Goal: Task Accomplishment & Management: Manage account settings

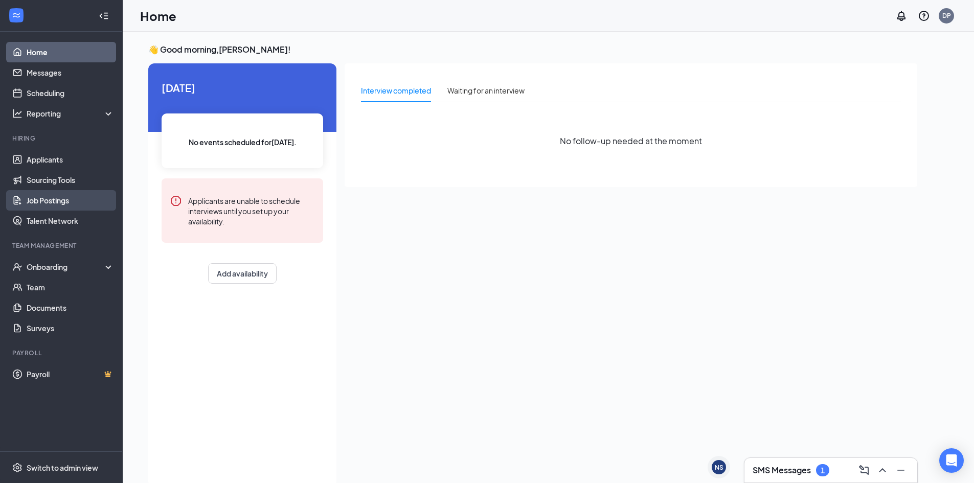
click at [55, 200] on link "Job Postings" at bounding box center [70, 200] width 87 height 20
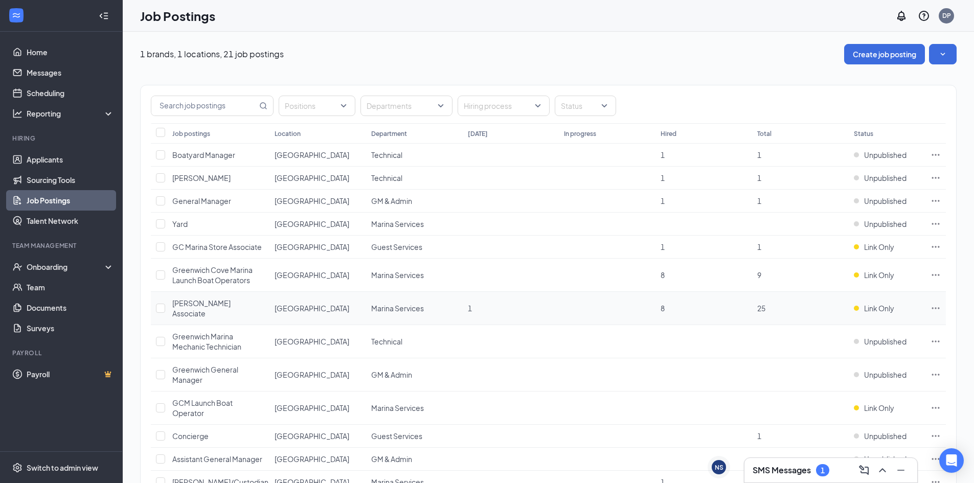
click at [935, 307] on icon "Ellipses" at bounding box center [936, 308] width 8 height 2
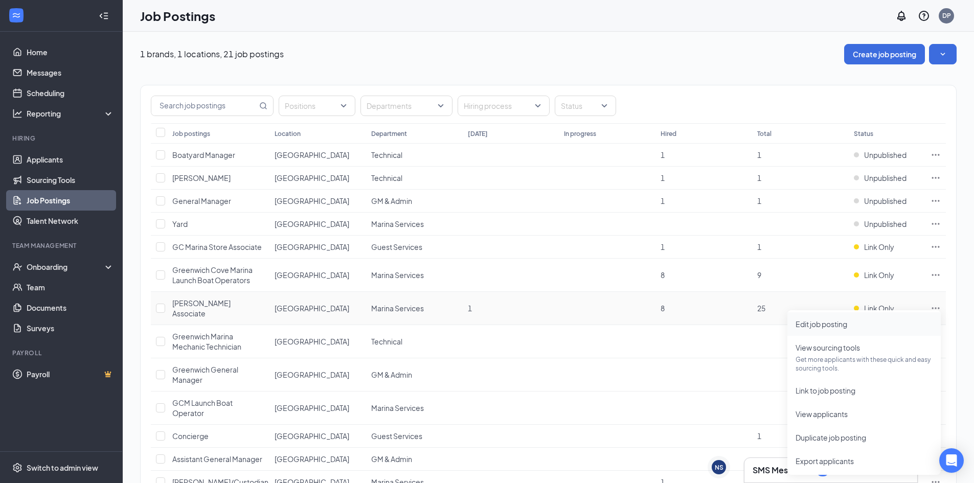
click at [832, 323] on span "Edit job posting" at bounding box center [821, 323] width 52 height 9
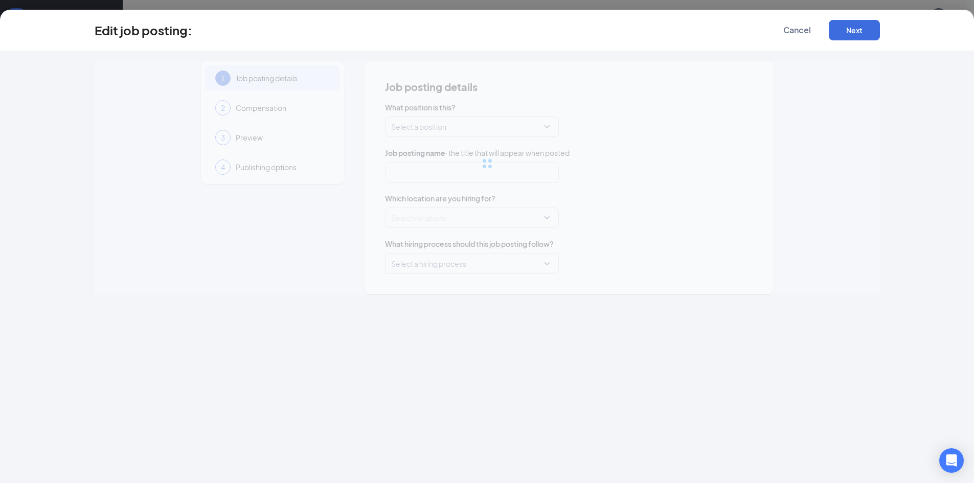
type input "[PERSON_NAME] Associate"
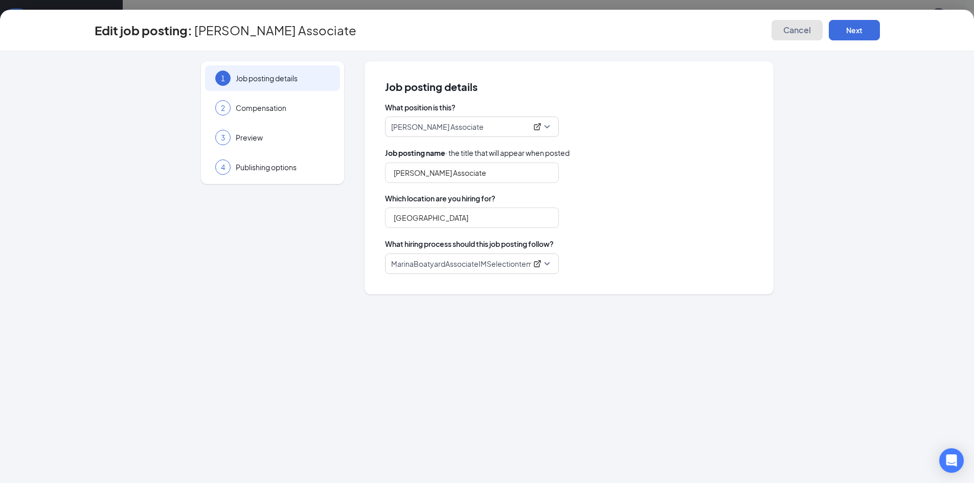
click at [798, 31] on span "Cancel" at bounding box center [797, 30] width 28 height 10
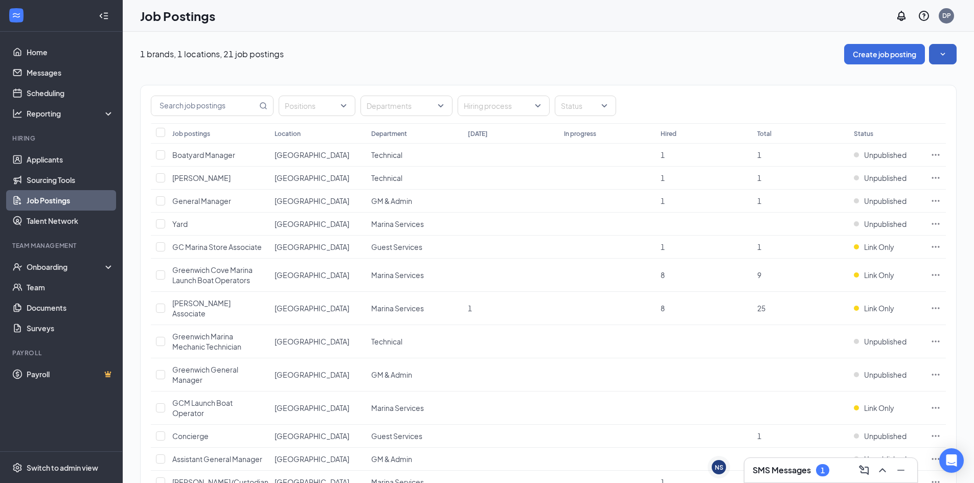
click at [939, 52] on icon "SmallChevronDown" at bounding box center [942, 54] width 10 height 10
click at [44, 158] on link "Applicants" at bounding box center [70, 159] width 87 height 20
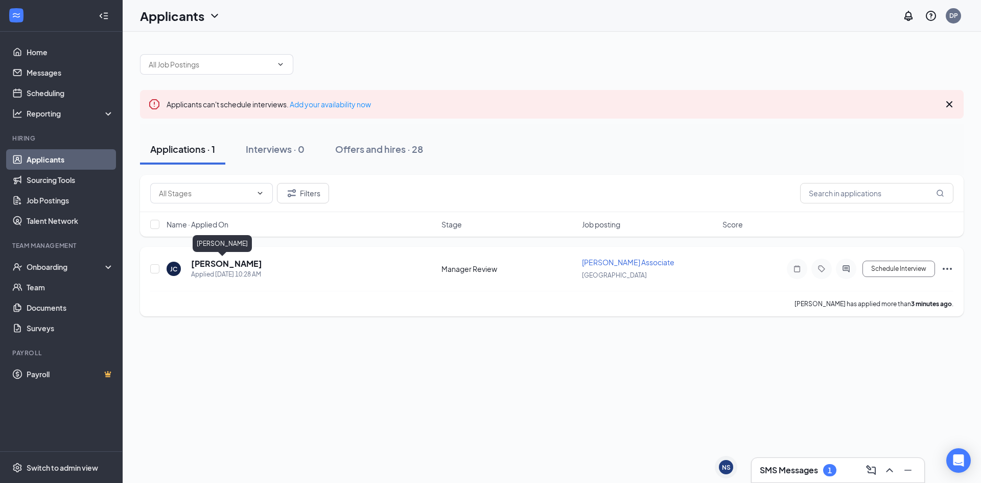
click at [217, 263] on h5 "[PERSON_NAME]" at bounding box center [226, 263] width 71 height 11
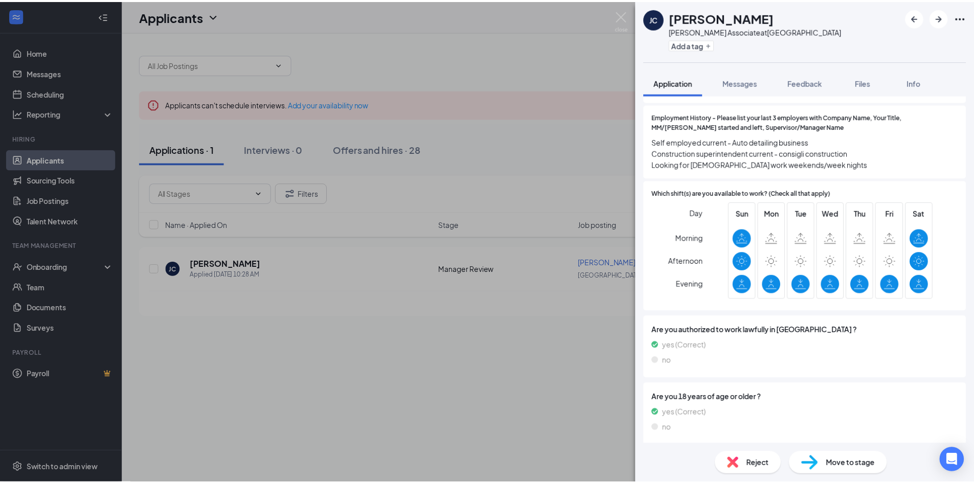
scroll to position [303, 0]
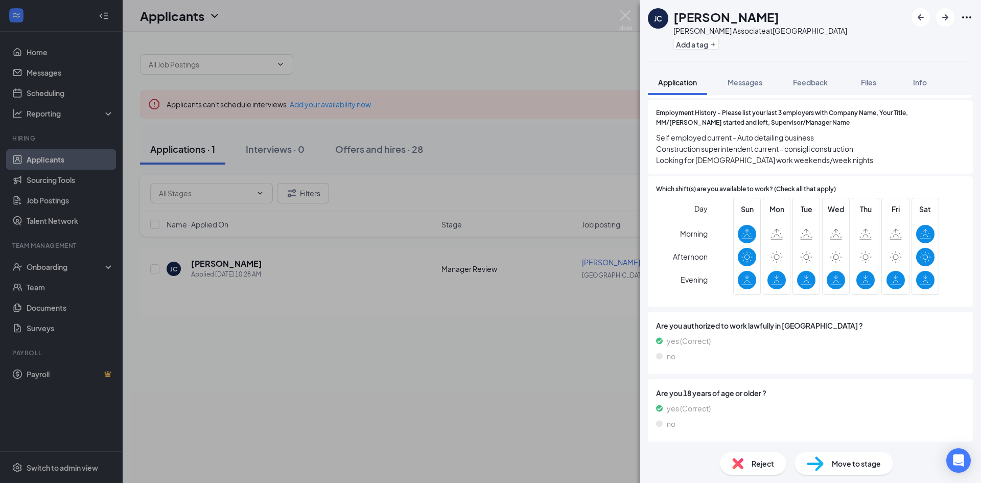
click at [469, 380] on div "[PERSON_NAME] [PERSON_NAME] Boatyard Associate at [GEOGRAPHIC_DATA] Add a tag A…" at bounding box center [490, 241] width 981 height 483
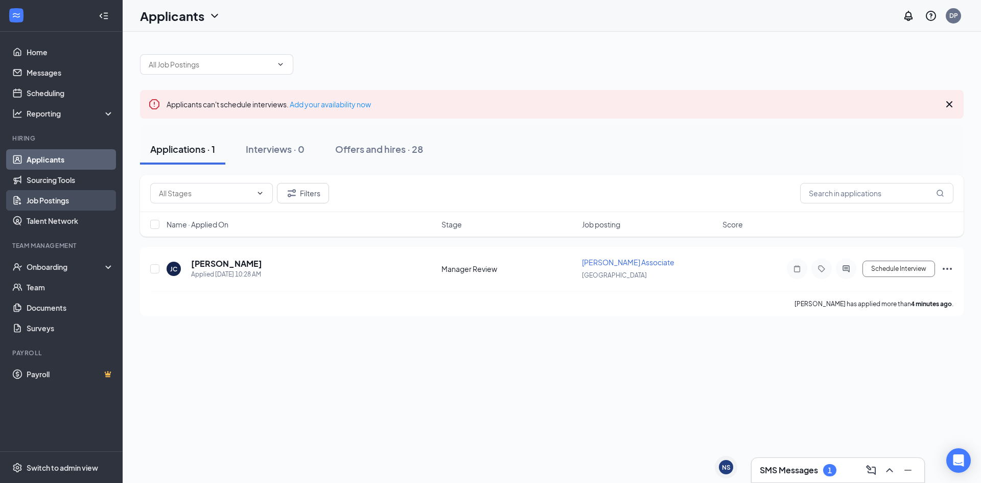
click at [53, 197] on link "Job Postings" at bounding box center [70, 200] width 87 height 20
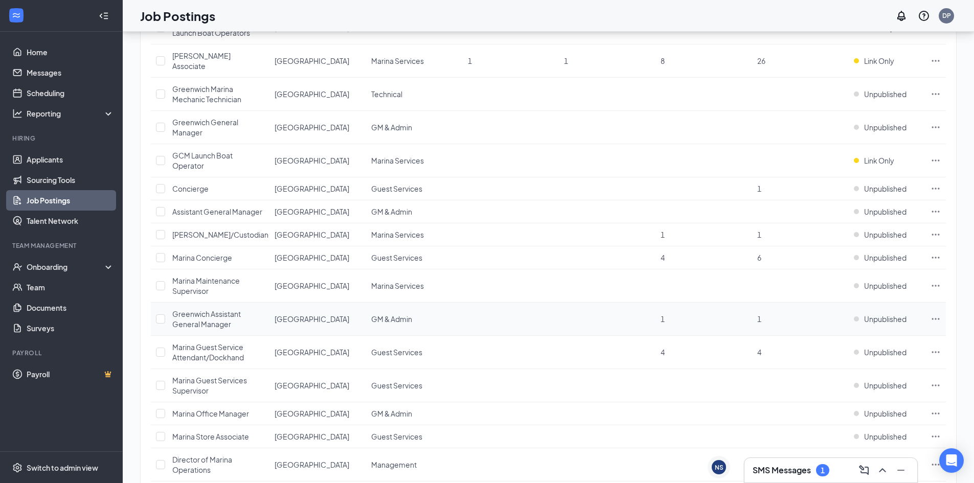
scroll to position [37, 0]
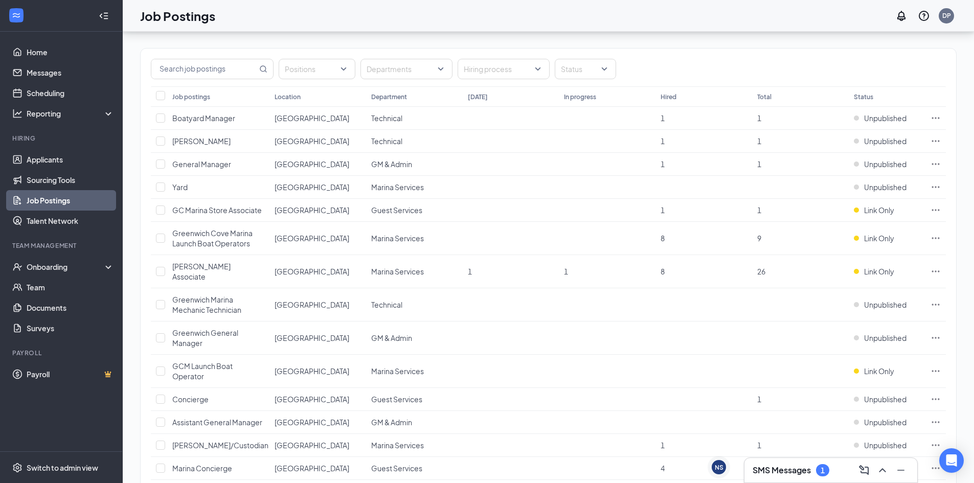
click at [577, 14] on div "Job Postings DP" at bounding box center [548, 16] width 851 height 32
